Goal: Information Seeking & Learning: Learn about a topic

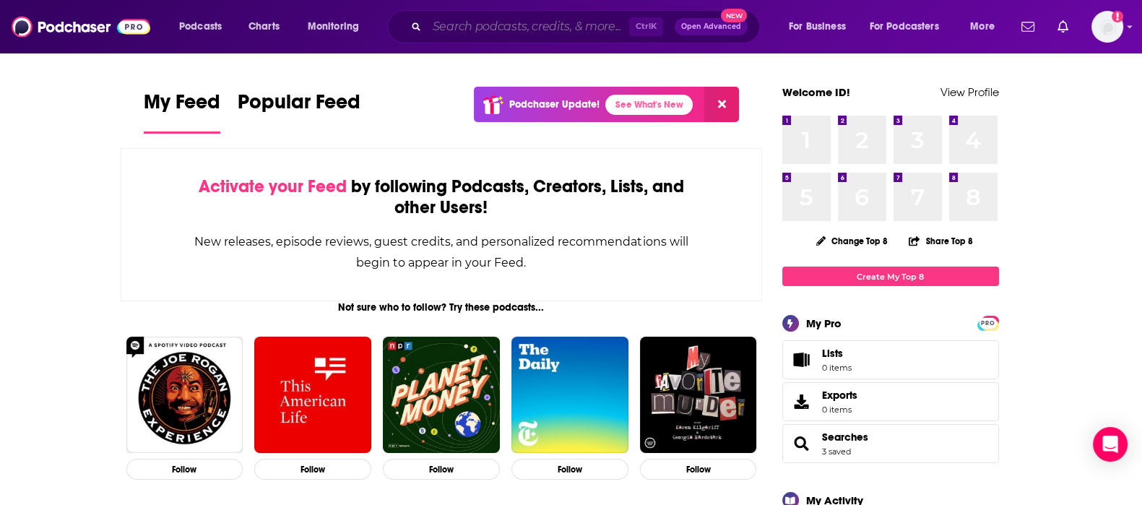
click at [463, 25] on input "Search podcasts, credits, & more..." at bounding box center [528, 26] width 202 height 23
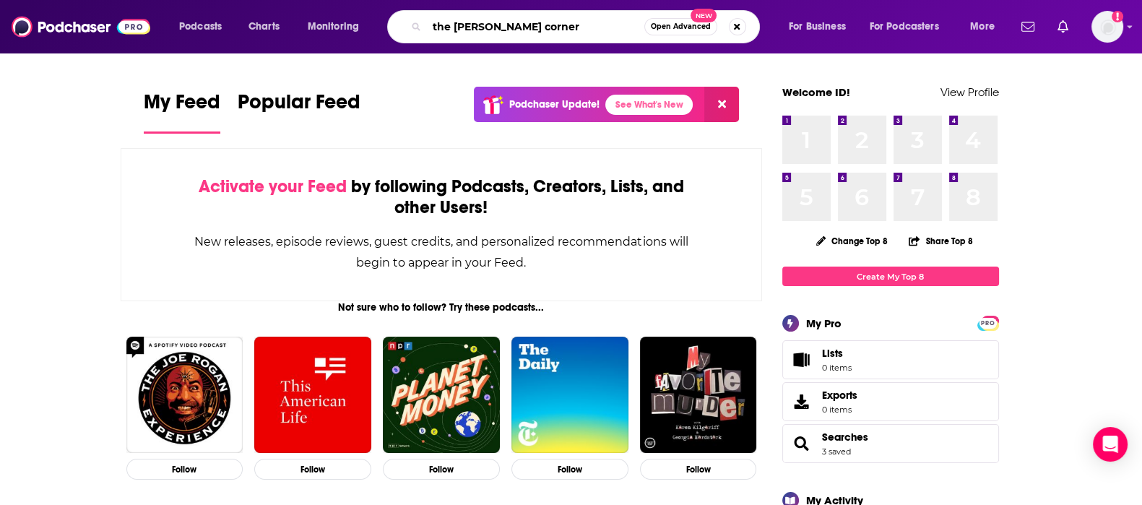
type input "the [PERSON_NAME] corner"
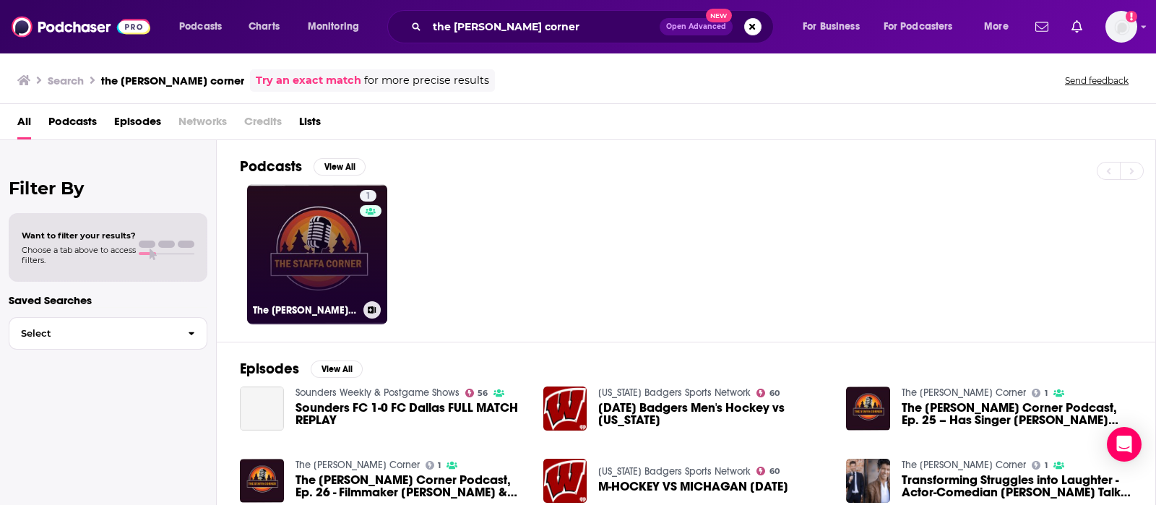
click at [324, 269] on link "1 The [PERSON_NAME] Corner" at bounding box center [317, 254] width 140 height 140
